Goal: Use online tool/utility

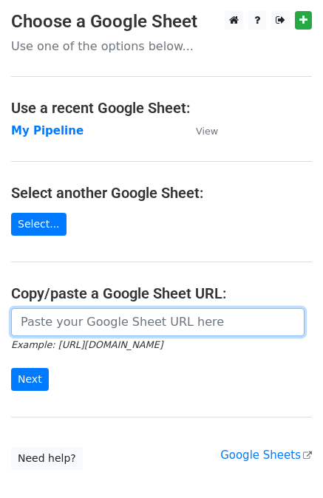
click at [77, 315] on input "url" at bounding box center [157, 322] width 293 height 28
paste input "[URL][DOMAIN_NAME]"
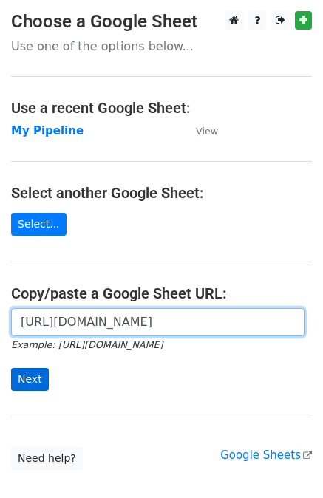
type input "[URL][DOMAIN_NAME]"
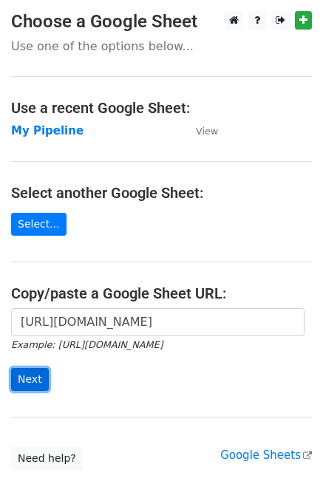
click at [32, 380] on input "Next" at bounding box center [30, 379] width 38 height 23
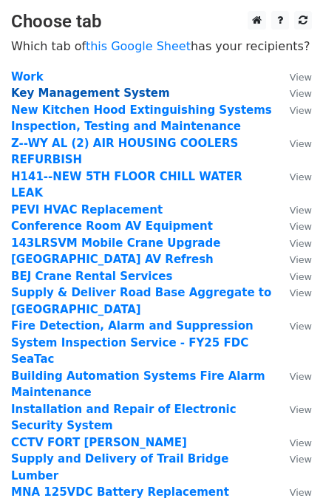
click at [83, 95] on strong "Key Management System" at bounding box center [90, 92] width 159 height 13
